Goal: Information Seeking & Learning: Learn about a topic

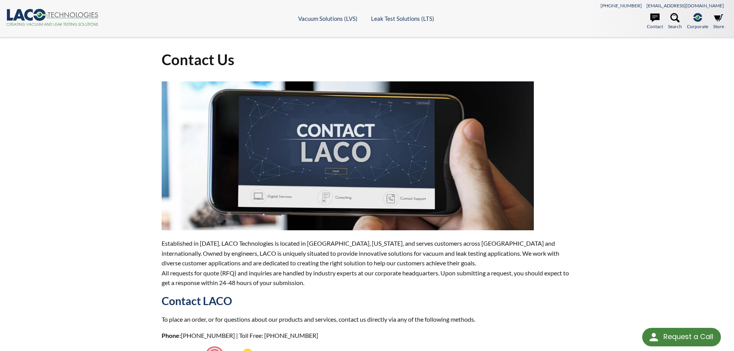
click at [76, 10] on icon ".cls-1{fill:#193661;}.cls-2{fill:#58595b;}.cls-3{fill:url(#radial-gradient);}.c…" at bounding box center [52, 17] width 93 height 17
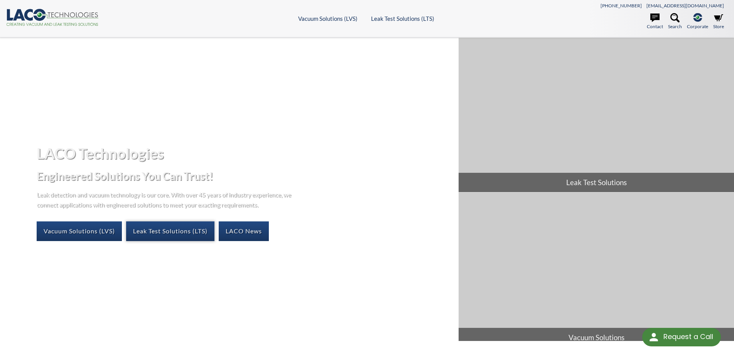
click at [153, 230] on link "Leak Test Solutions (LTS)" at bounding box center [170, 230] width 88 height 19
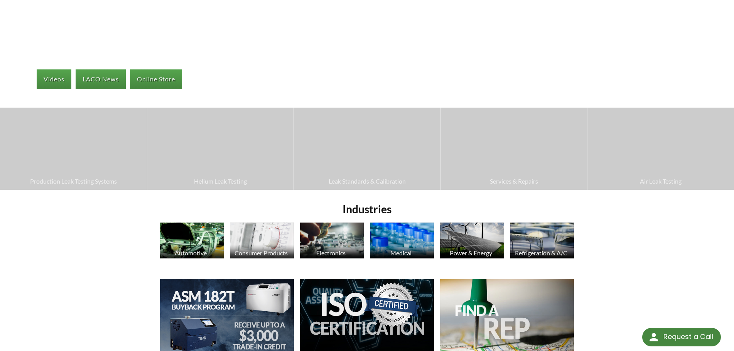
scroll to position [154, 0]
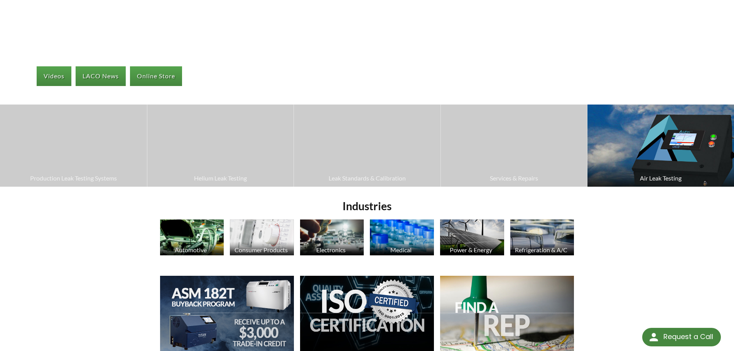
click at [623, 166] on img at bounding box center [660, 146] width 147 height 82
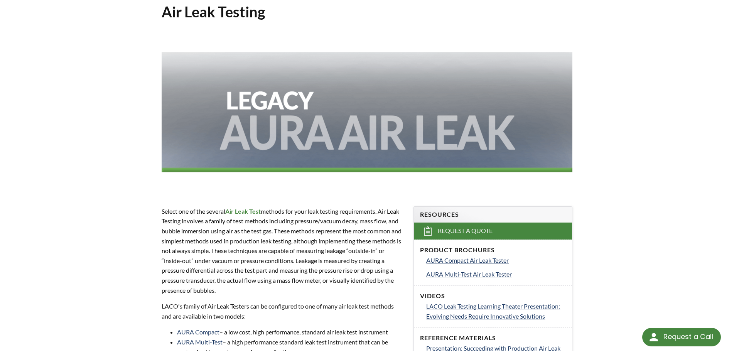
scroll to position [77, 0]
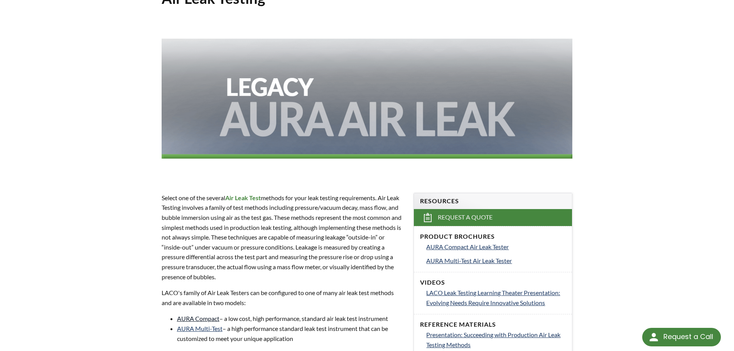
click at [191, 318] on link "AURA Compact" at bounding box center [198, 318] width 42 height 7
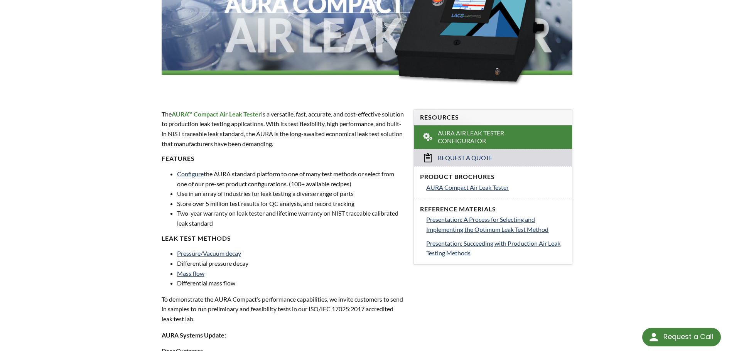
scroll to position [154, 0]
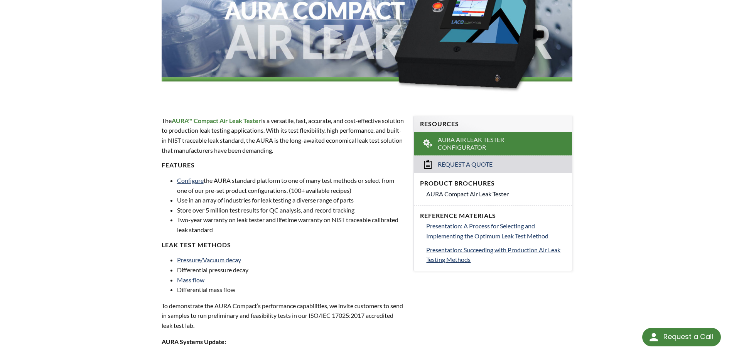
click at [471, 194] on span "AURA Compact Air Leak Tester" at bounding box center [467, 193] width 83 height 7
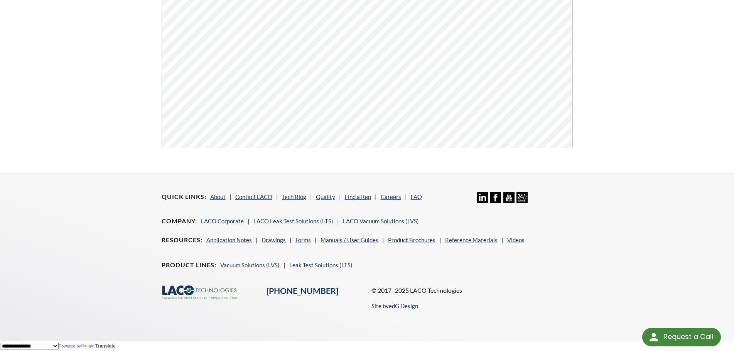
scroll to position [294, 0]
